Goal: Use online tool/utility: Utilize a website feature to perform a specific function

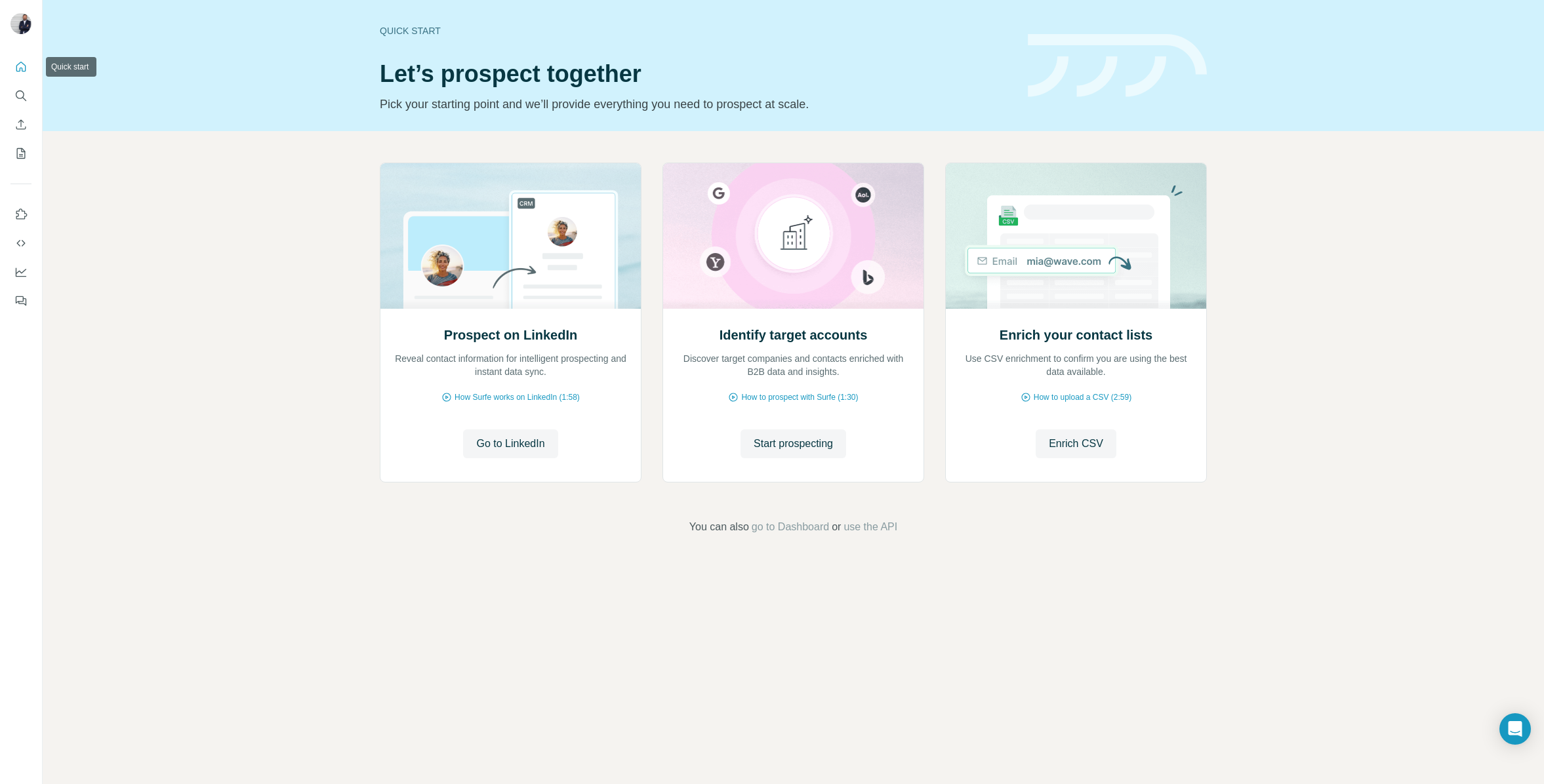
click at [20, 69] on icon "Quick start" at bounding box center [21, 67] width 14 height 14
click at [792, 439] on span "Start prospecting" at bounding box center [793, 443] width 80 height 15
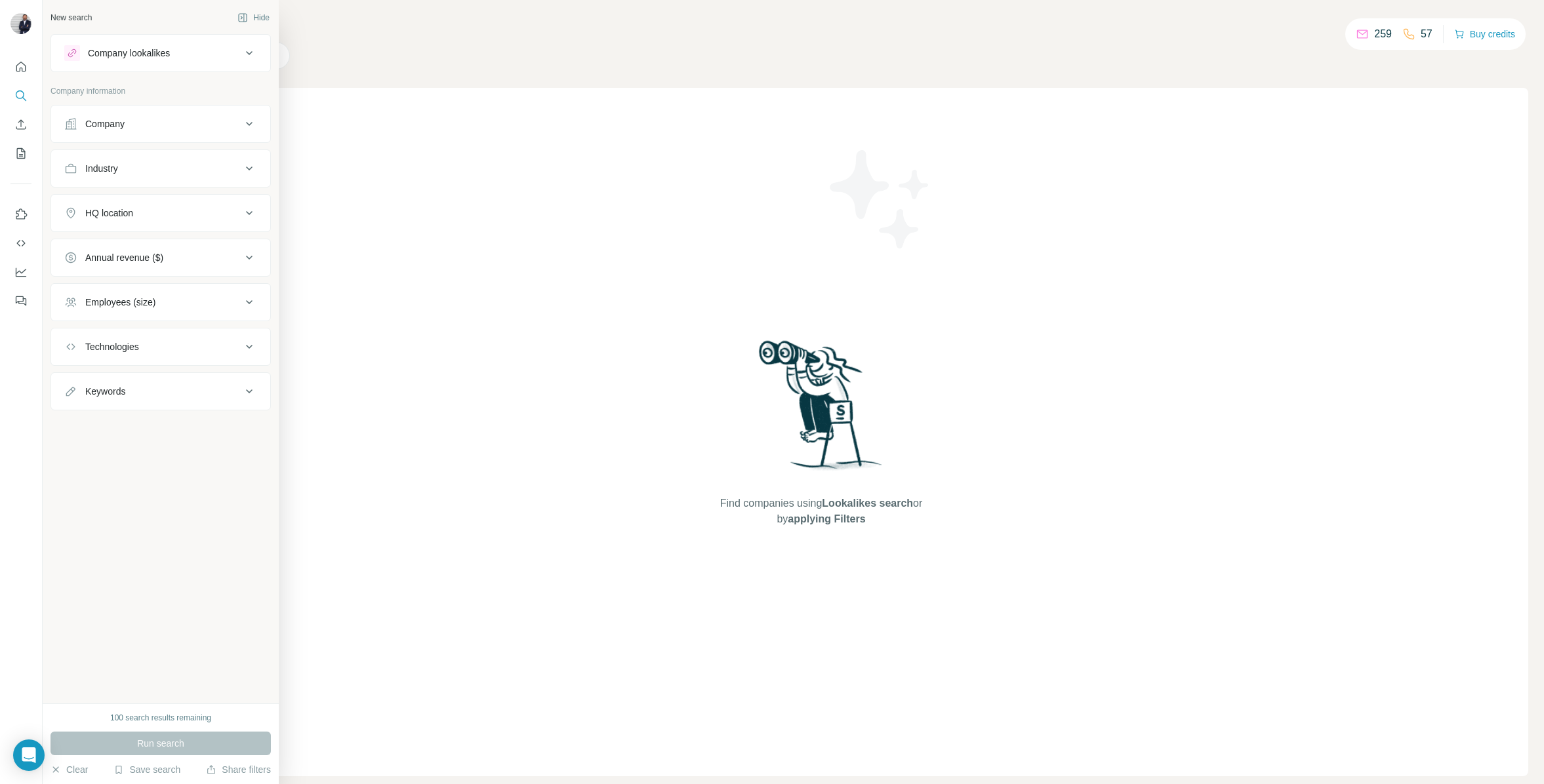
click at [121, 125] on div "Company" at bounding box center [105, 124] width 40 height 14
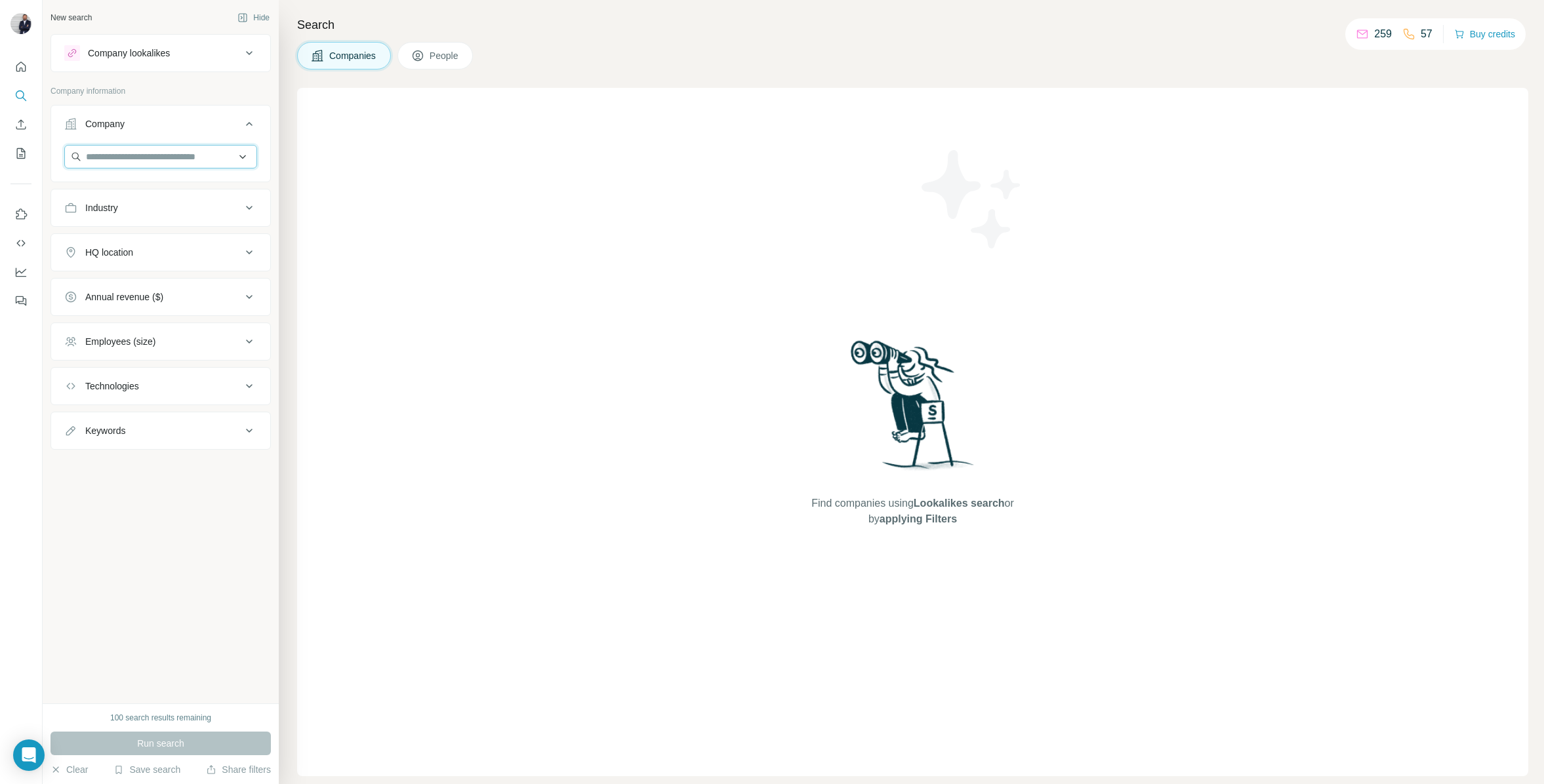
click at [120, 153] on input "text" at bounding box center [160, 156] width 193 height 24
type input "*"
type input "********"
click at [121, 193] on p "[DOMAIN_NAME]" at bounding box center [133, 198] width 63 height 12
click at [137, 260] on div "Industry" at bounding box center [153, 254] width 177 height 14
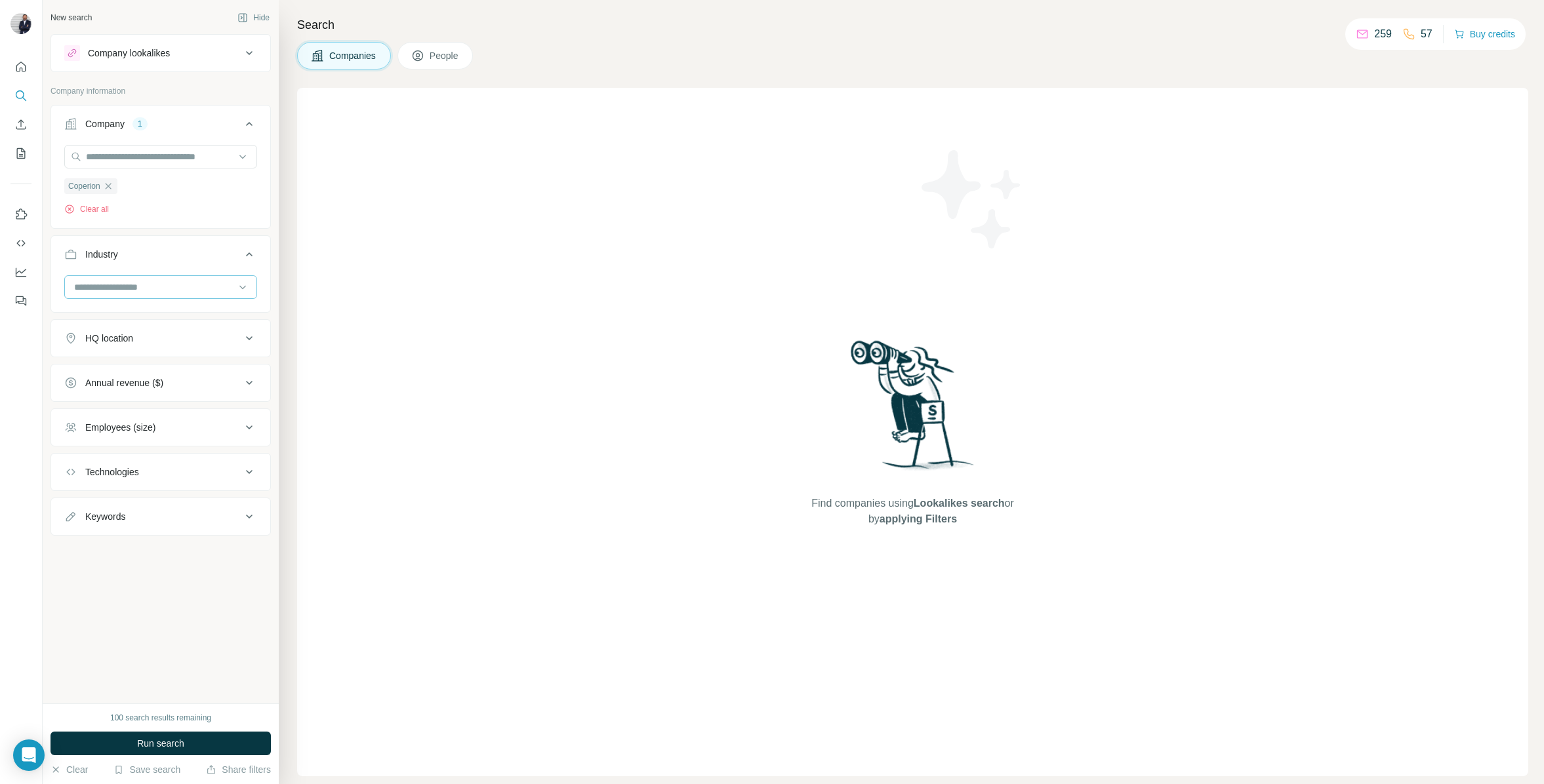
click at [128, 283] on input at bounding box center [154, 288] width 162 height 14
click at [131, 336] on p "Machinery Manufacturing" at bounding box center [127, 342] width 103 height 14
click at [147, 751] on button "Run search" at bounding box center [161, 743] width 221 height 24
click at [170, 316] on icon "button" at bounding box center [165, 317] width 11 height 11
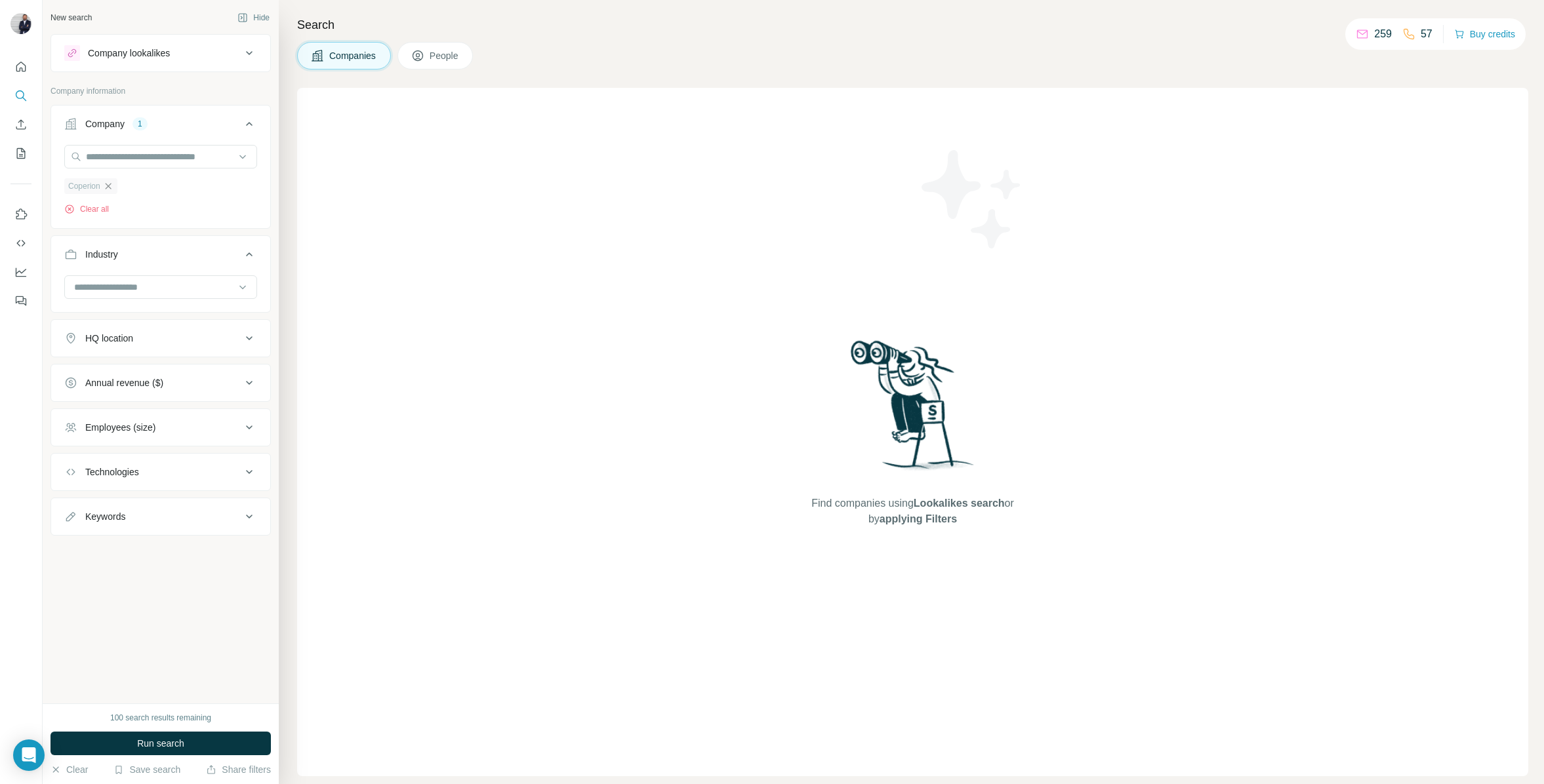
click at [112, 191] on icon "button" at bounding box center [109, 186] width 11 height 11
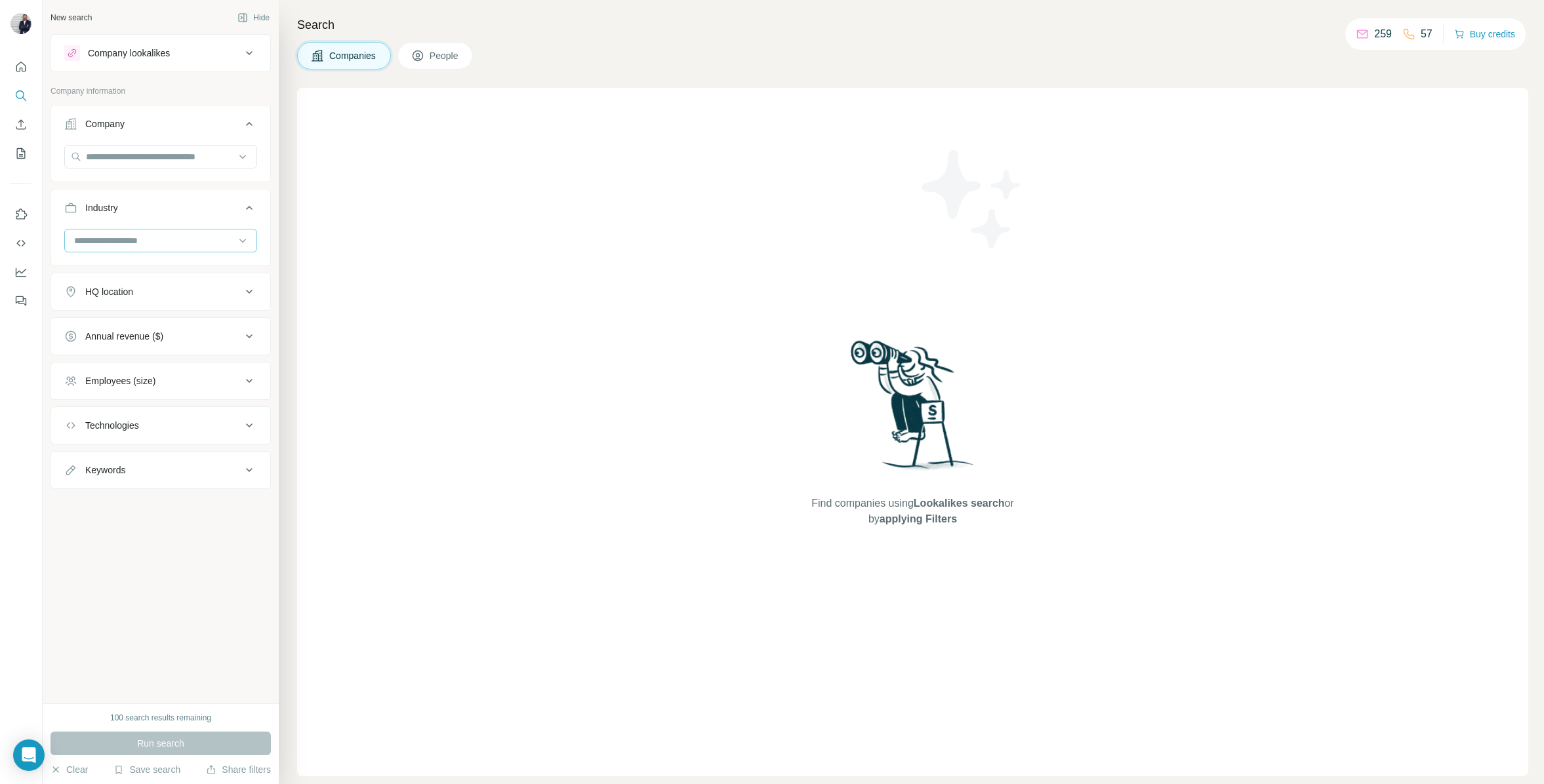
click at [120, 241] on input at bounding box center [154, 241] width 162 height 14
click at [116, 296] on p "Machinery Manufacturing" at bounding box center [127, 295] width 103 height 14
click at [179, 342] on div "HQ location" at bounding box center [153, 338] width 177 height 14
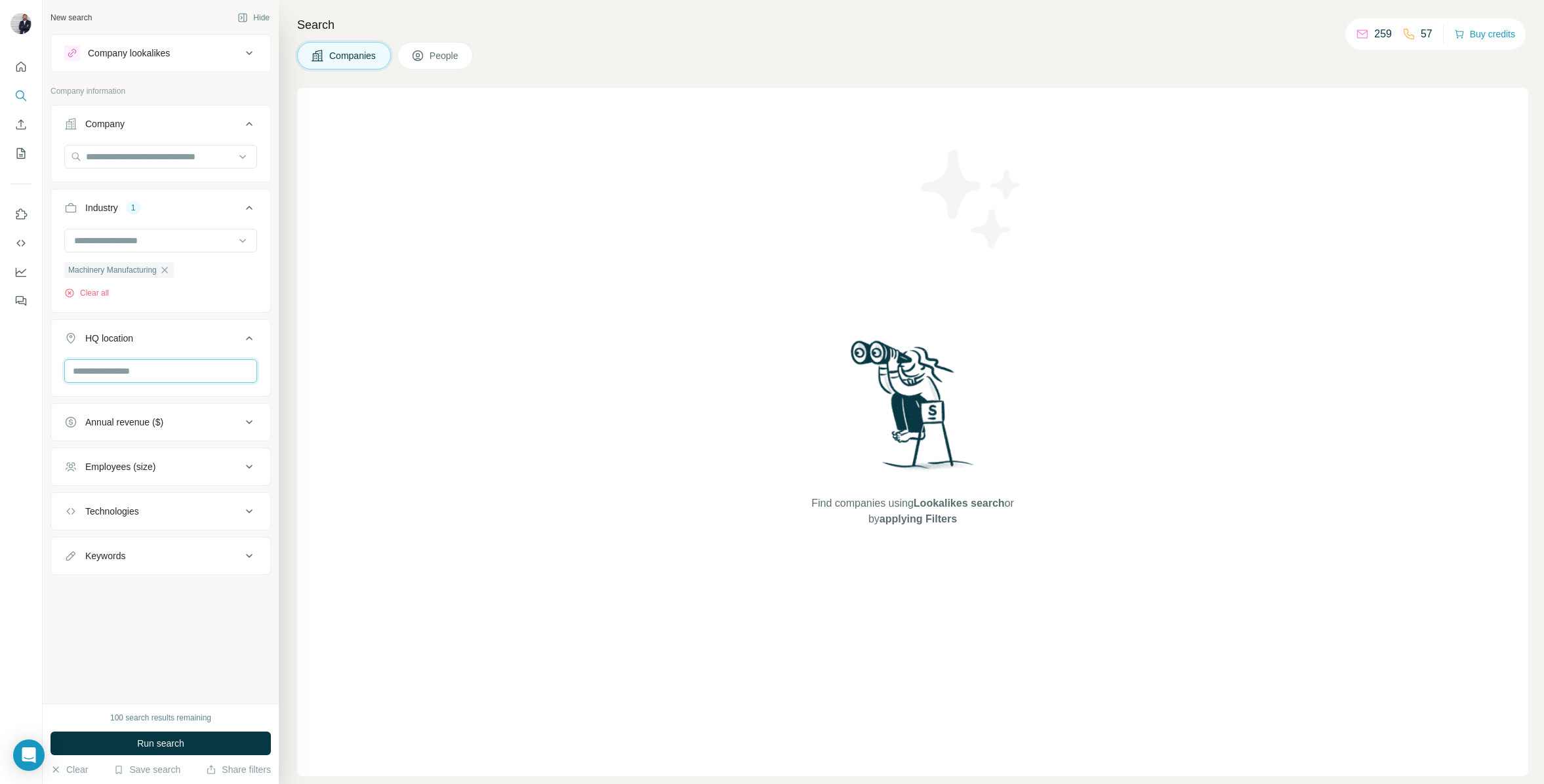
click at [168, 371] on input "text" at bounding box center [160, 371] width 193 height 24
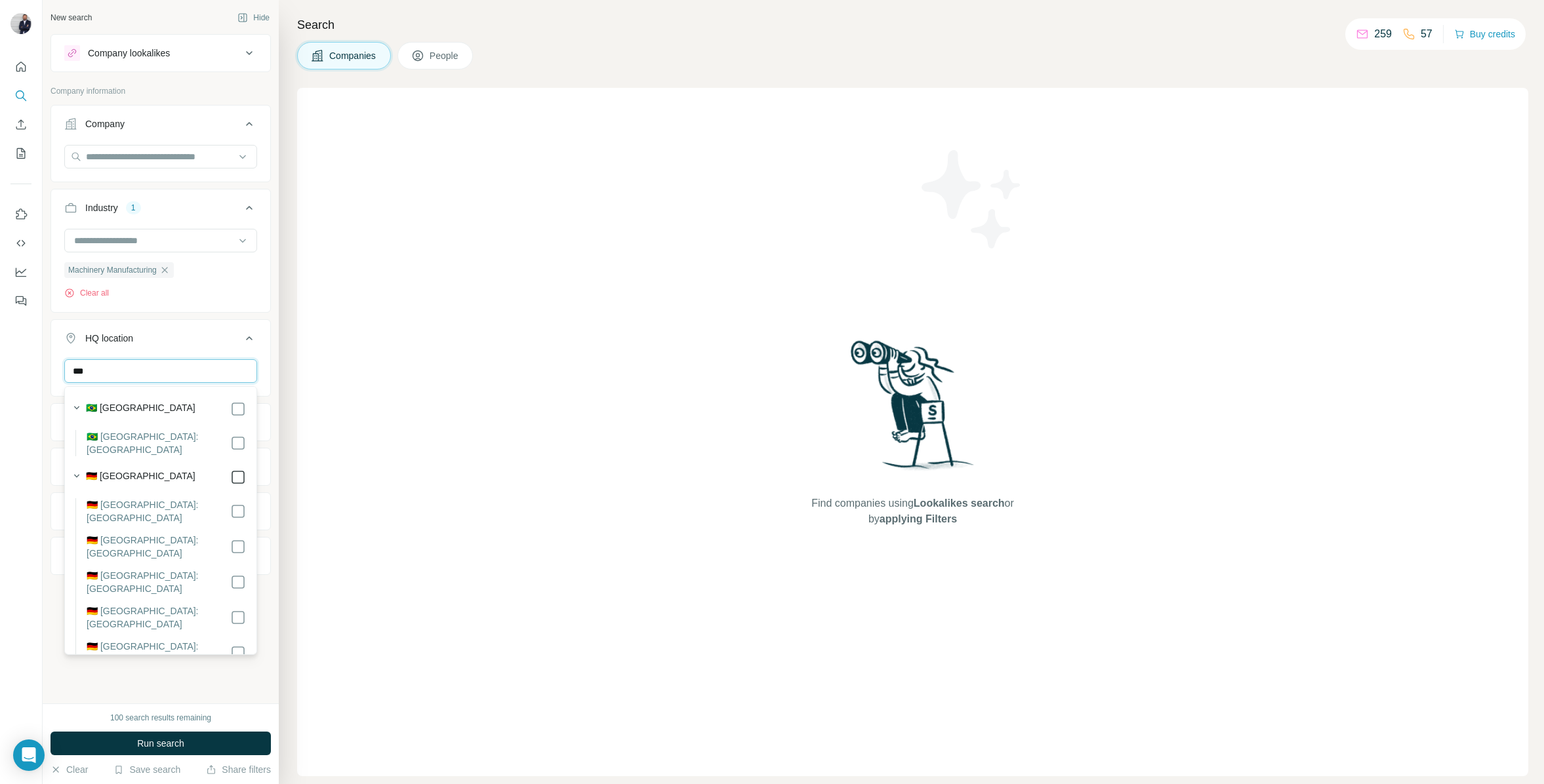
type input "***"
click at [123, 675] on div "New search Hide Company lookalikes Company information Company Industry 1 Machi…" at bounding box center [160, 352] width 236 height 704
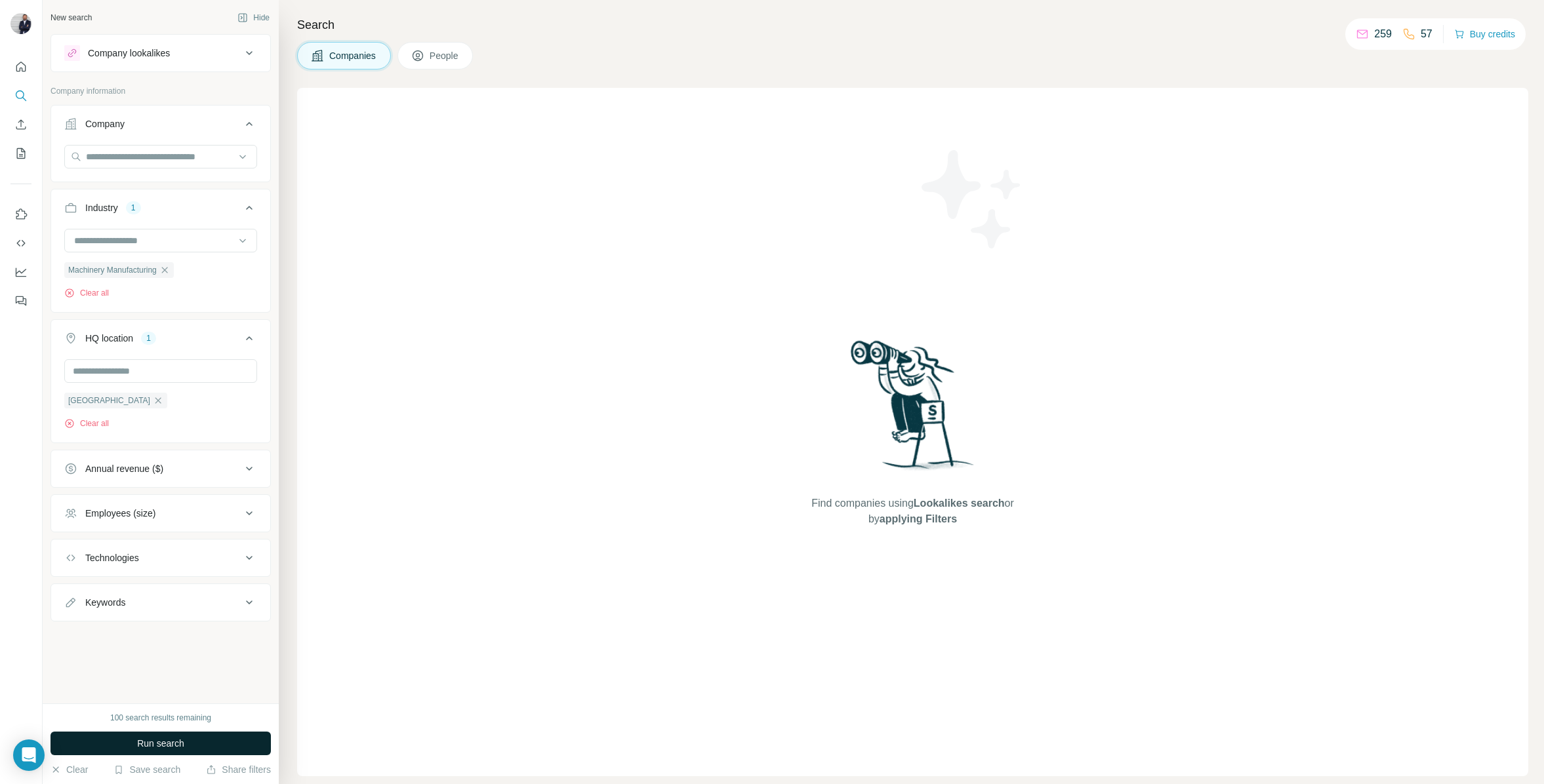
click at [154, 738] on span "Run search" at bounding box center [161, 743] width 47 height 14
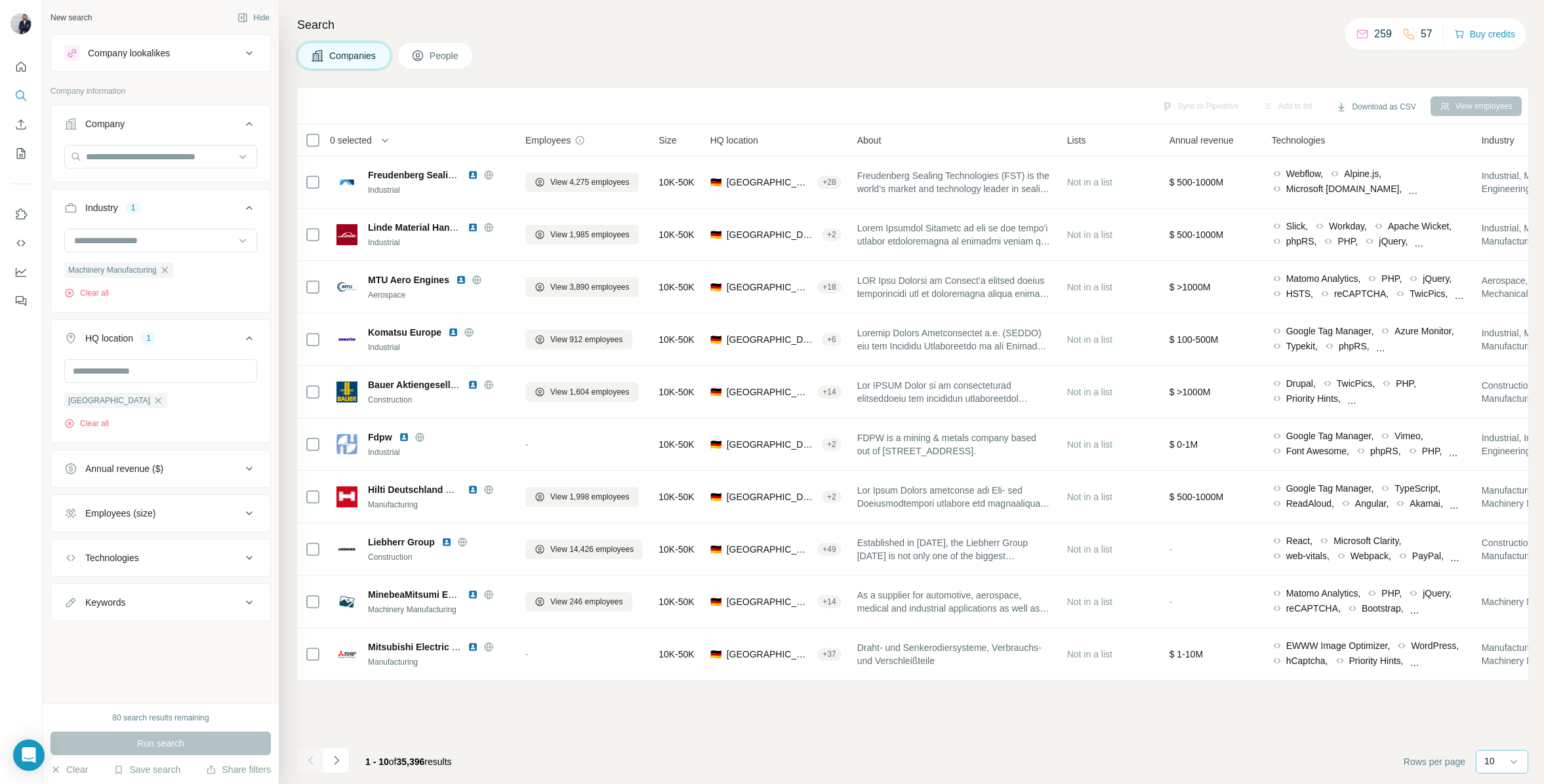
click at [1501, 762] on div "10" at bounding box center [1501, 761] width 33 height 14
click at [1496, 689] on p "40" at bounding box center [1492, 685] width 11 height 14
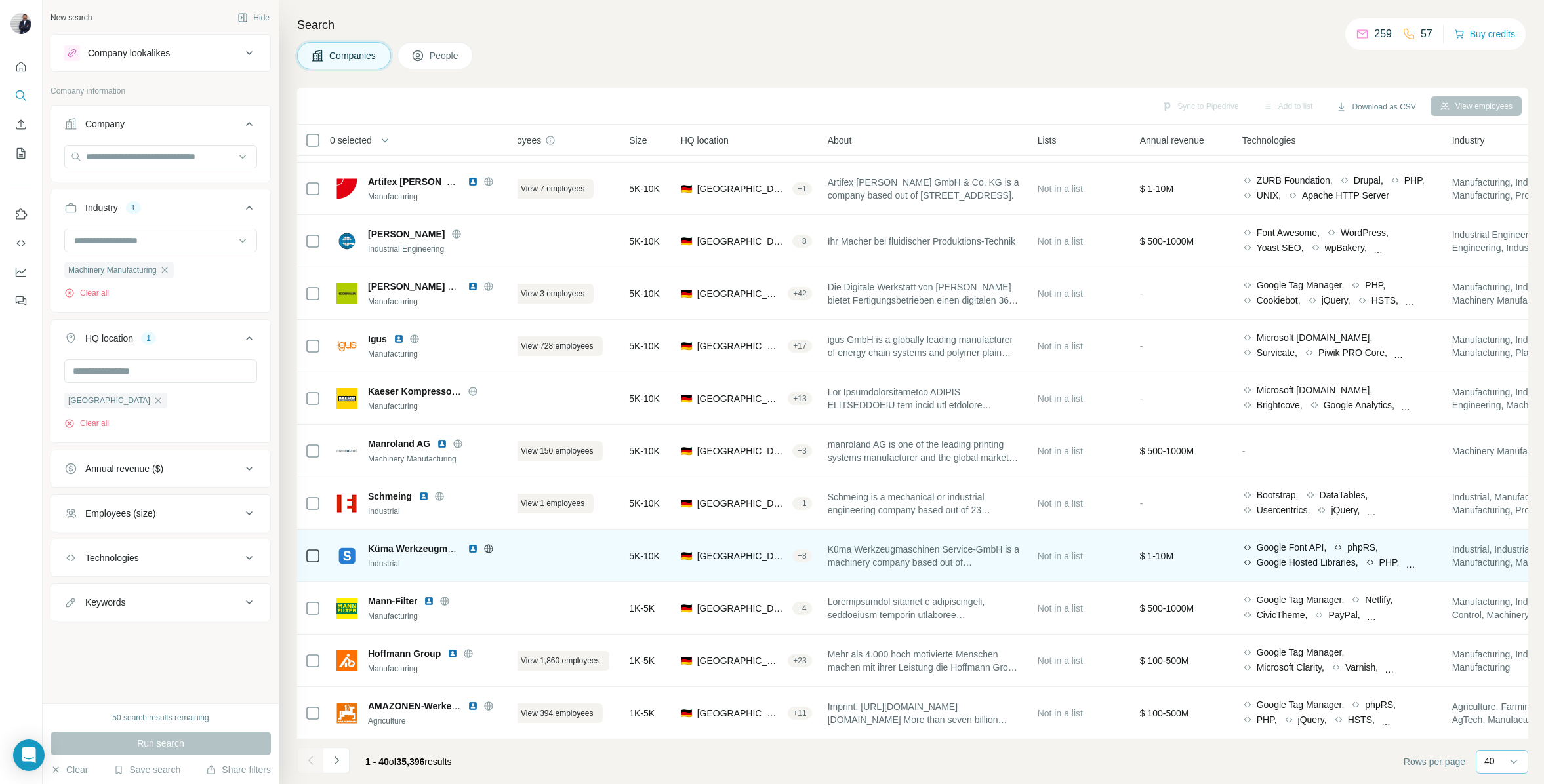
scroll to position [1515, 0]
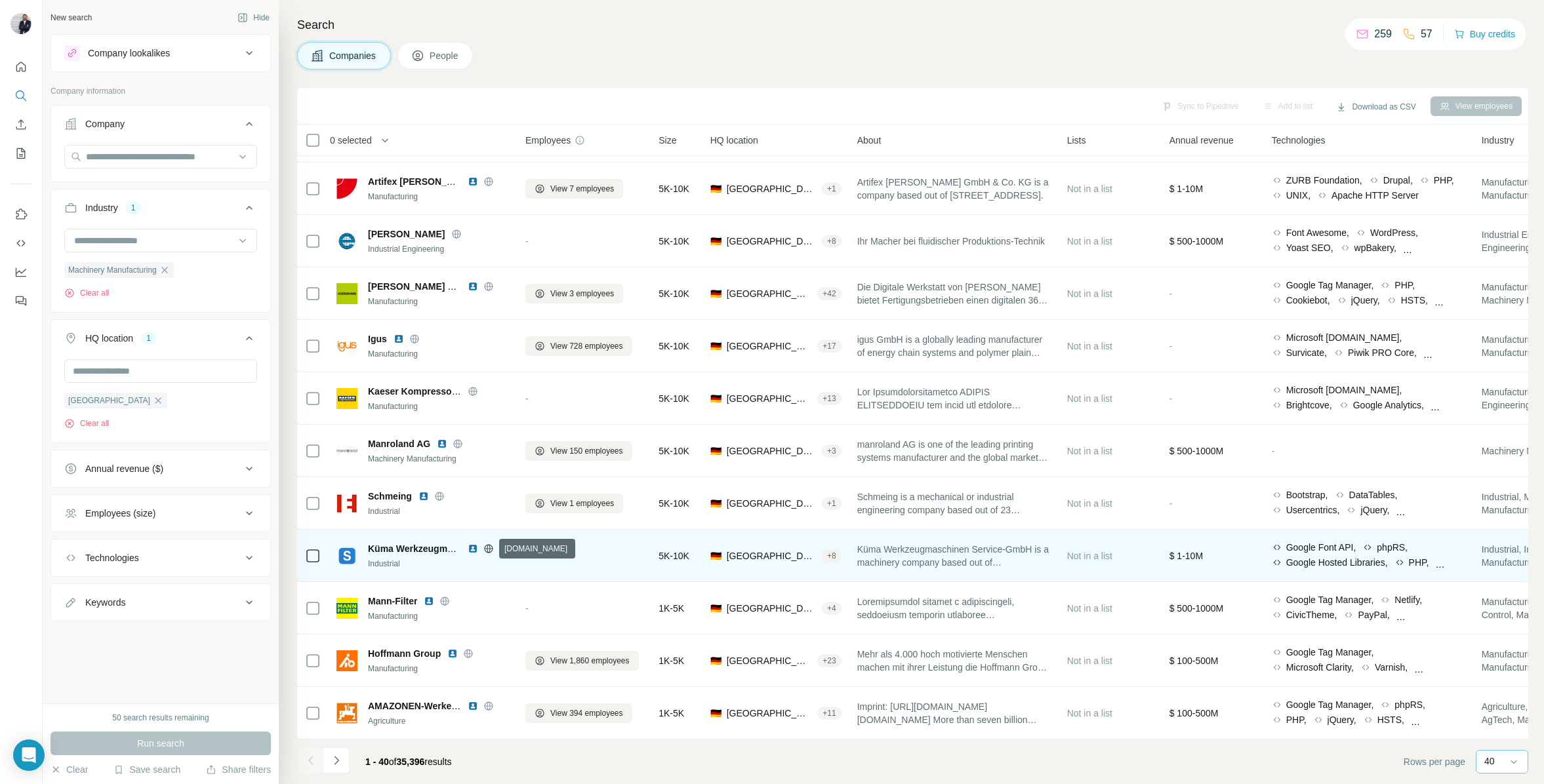
click at [488, 550] on icon at bounding box center [489, 549] width 11 height 11
